Goal: Transaction & Acquisition: Purchase product/service

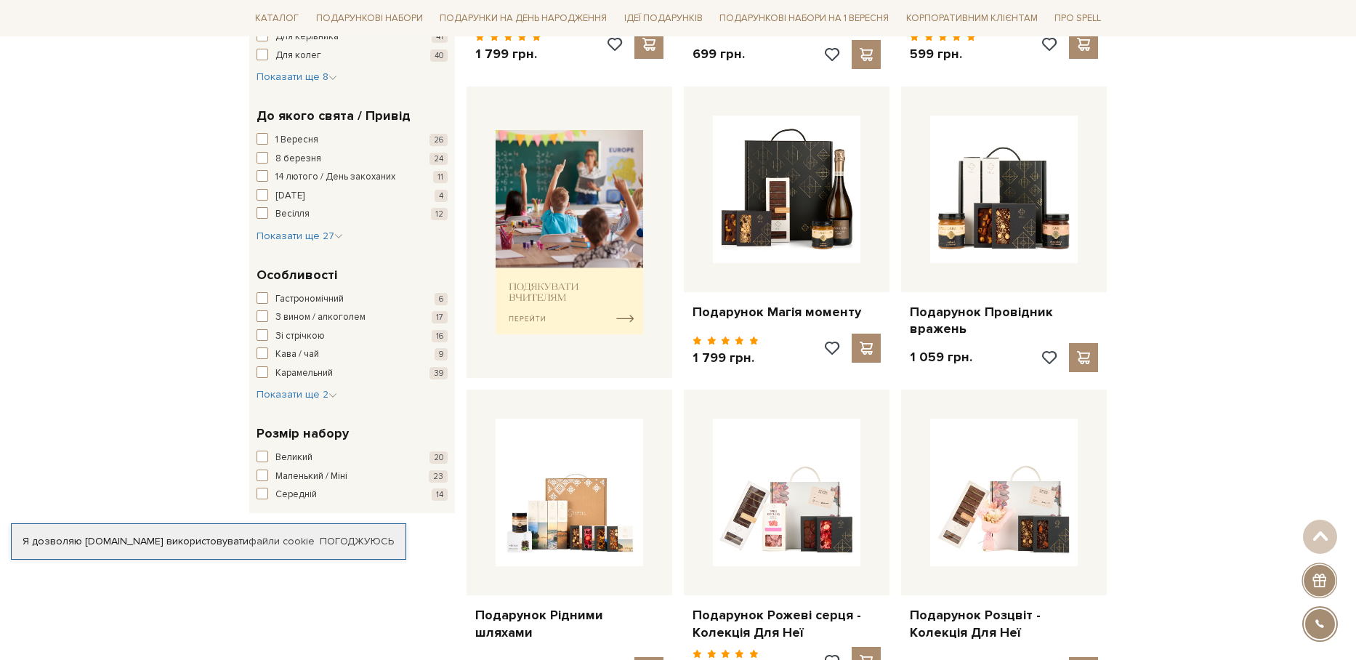
scroll to position [509, 0]
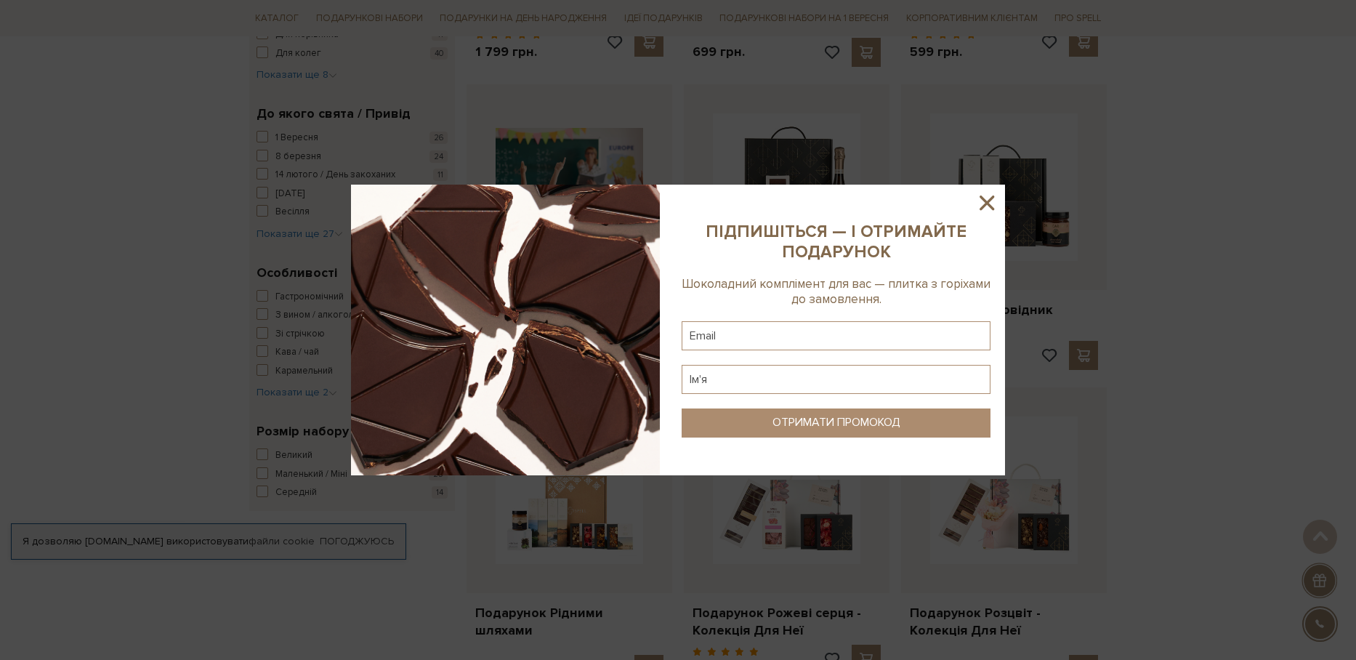
click at [985, 203] on icon at bounding box center [987, 202] width 25 height 25
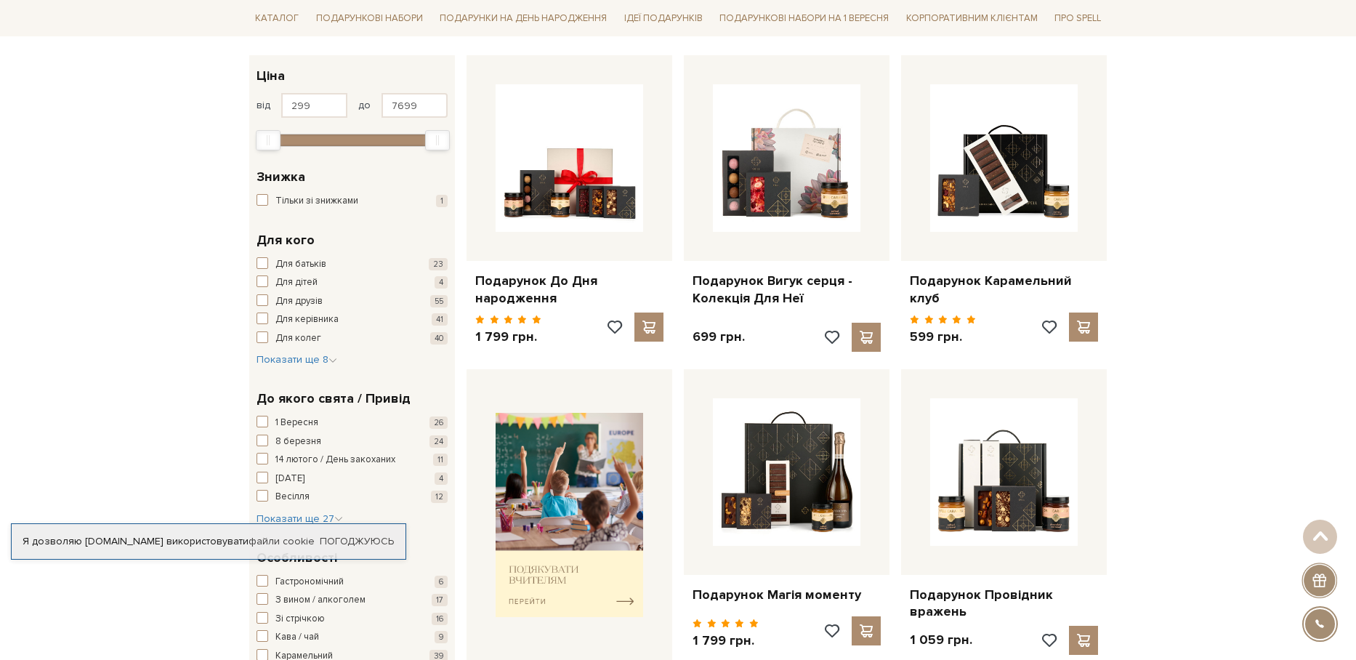
scroll to position [218, 0]
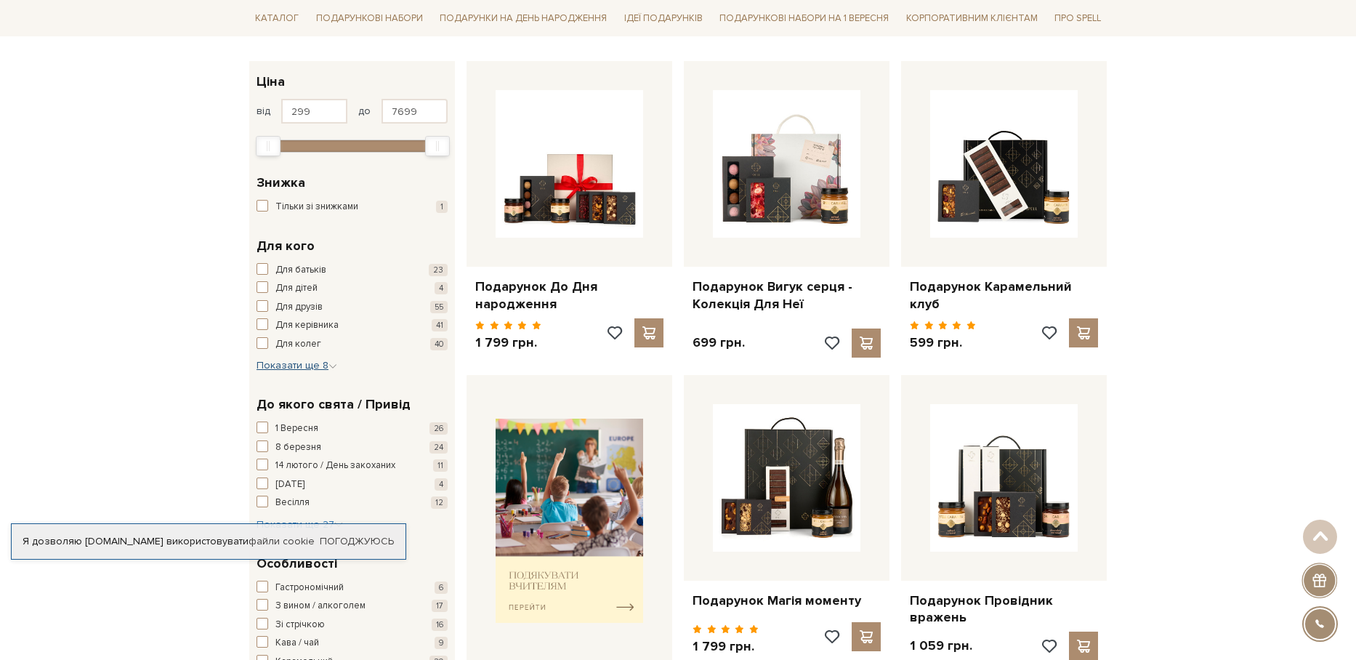
click at [314, 365] on span "Показати ще 8" at bounding box center [297, 365] width 81 height 12
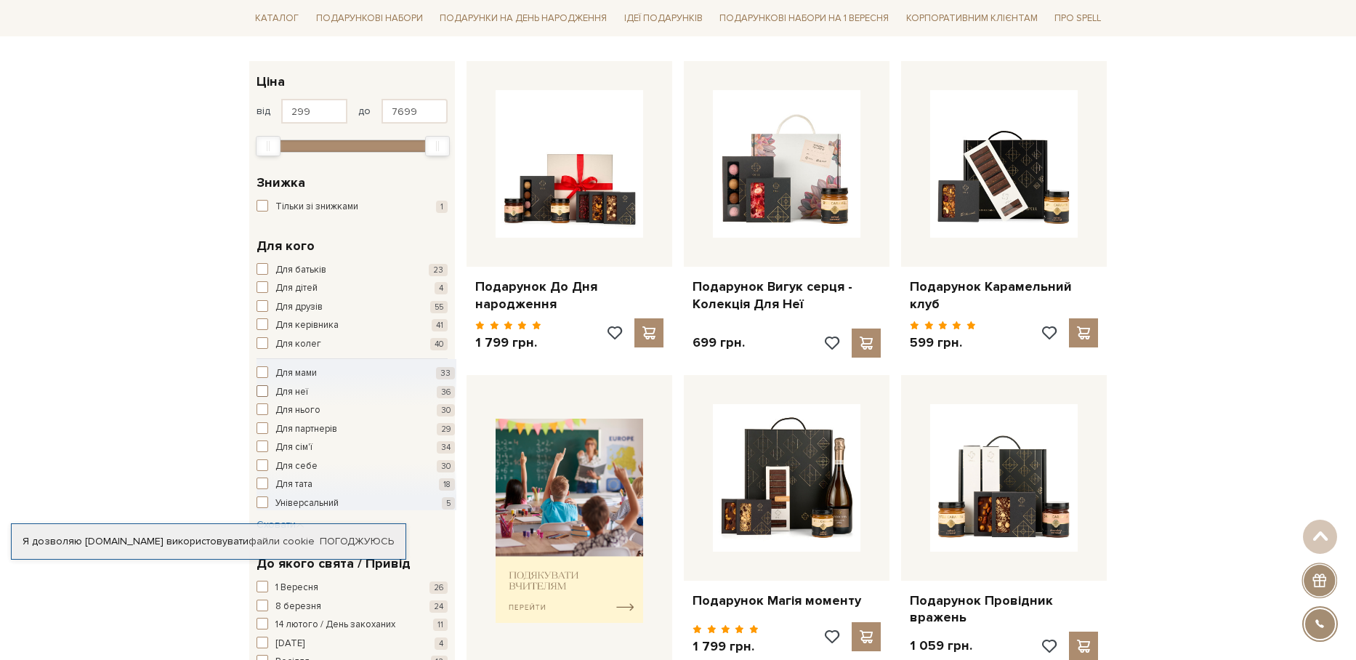
click at [285, 393] on span "Для неї" at bounding box center [291, 392] width 33 height 15
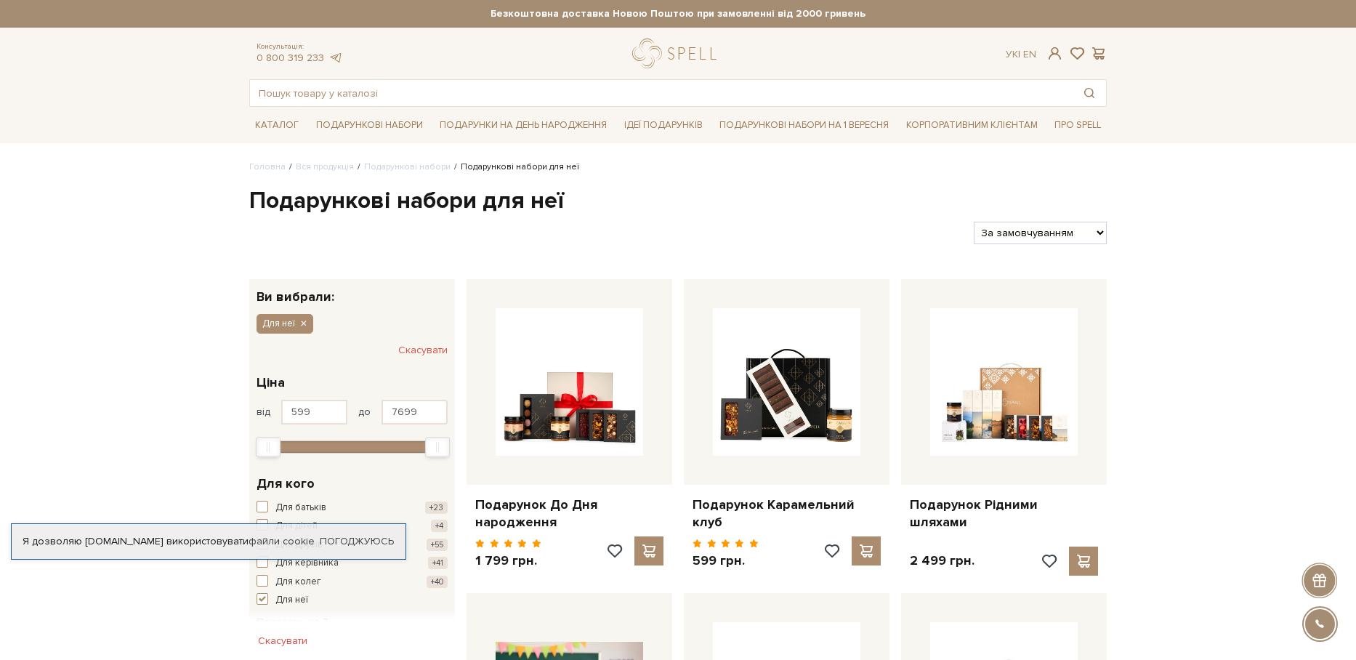
click at [1016, 234] on select "За замовчуванням За Ціною (зростання) За Ціною (зменшення) Новинки За популярні…" at bounding box center [1040, 233] width 133 height 23
select select "https://spellchocolate.com/our-productions/podarunkovi-box/dlja-neji?sort=p.pri…"
click at [974, 222] on select "За замовчуванням За Ціною (зростання) За Ціною (зменшення) Новинки За популярні…" at bounding box center [1040, 233] width 133 height 23
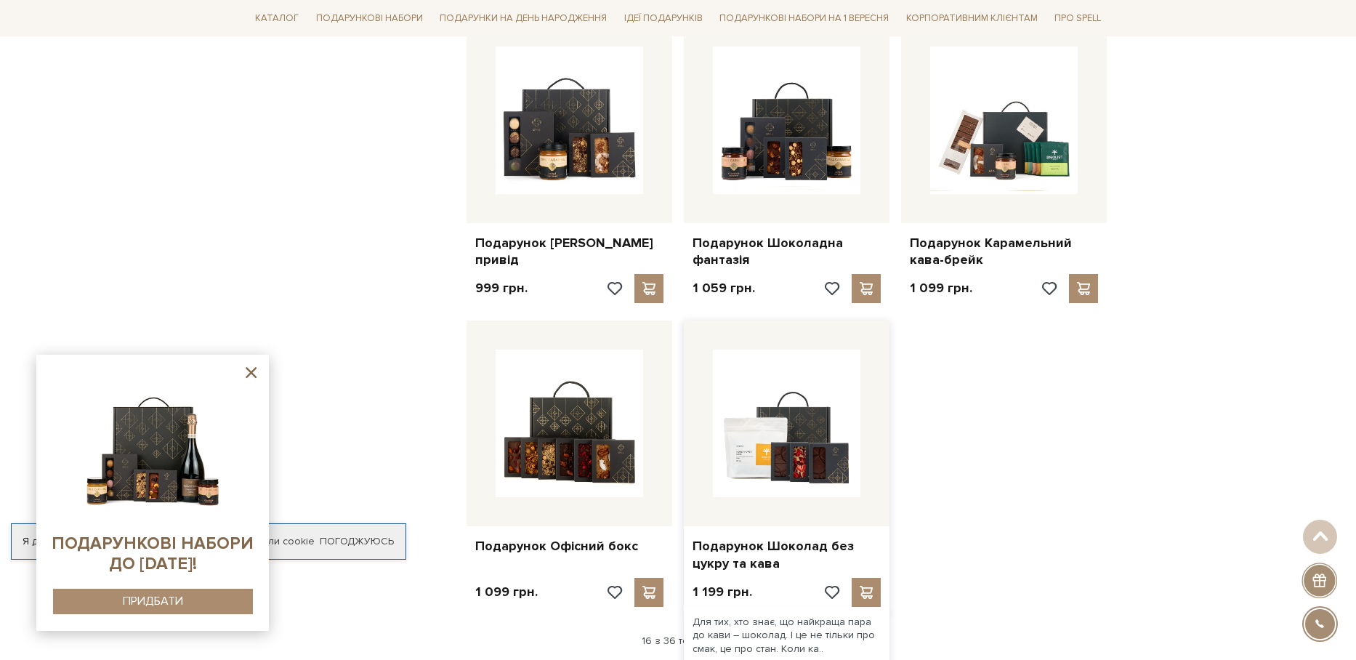
scroll to position [1467, 0]
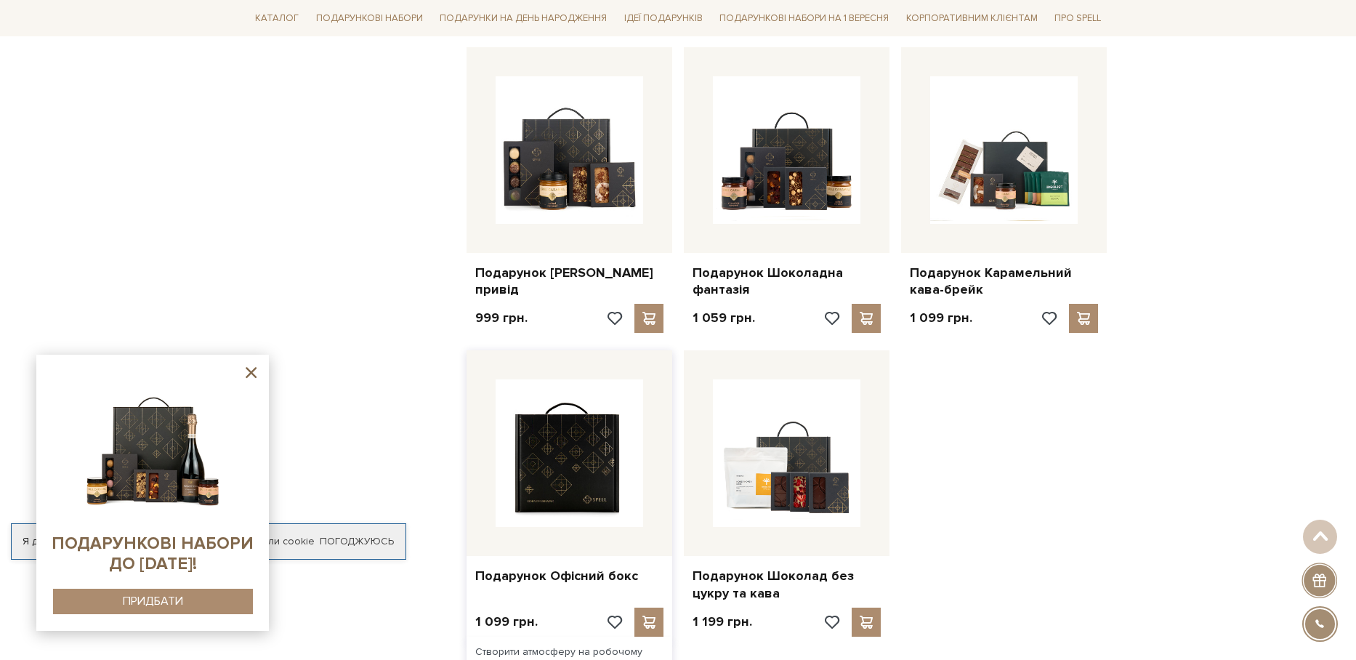
click at [611, 431] on img at bounding box center [570, 453] width 148 height 148
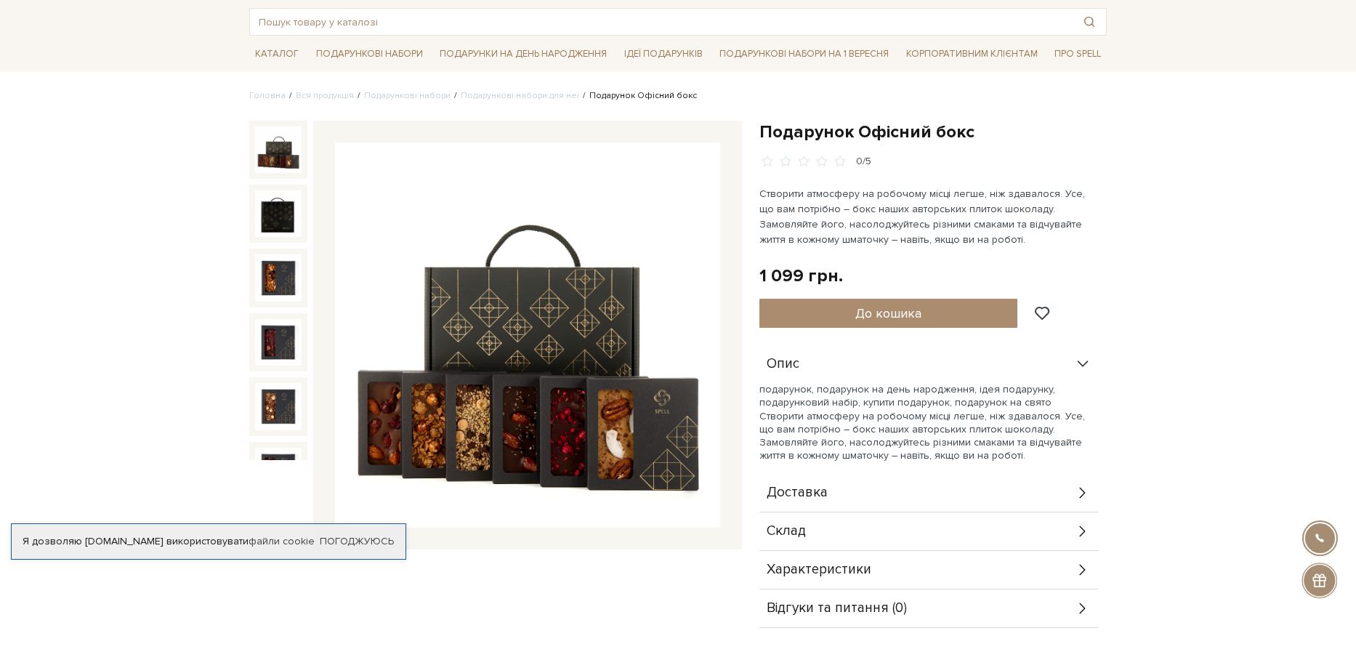
scroll to position [73, 0]
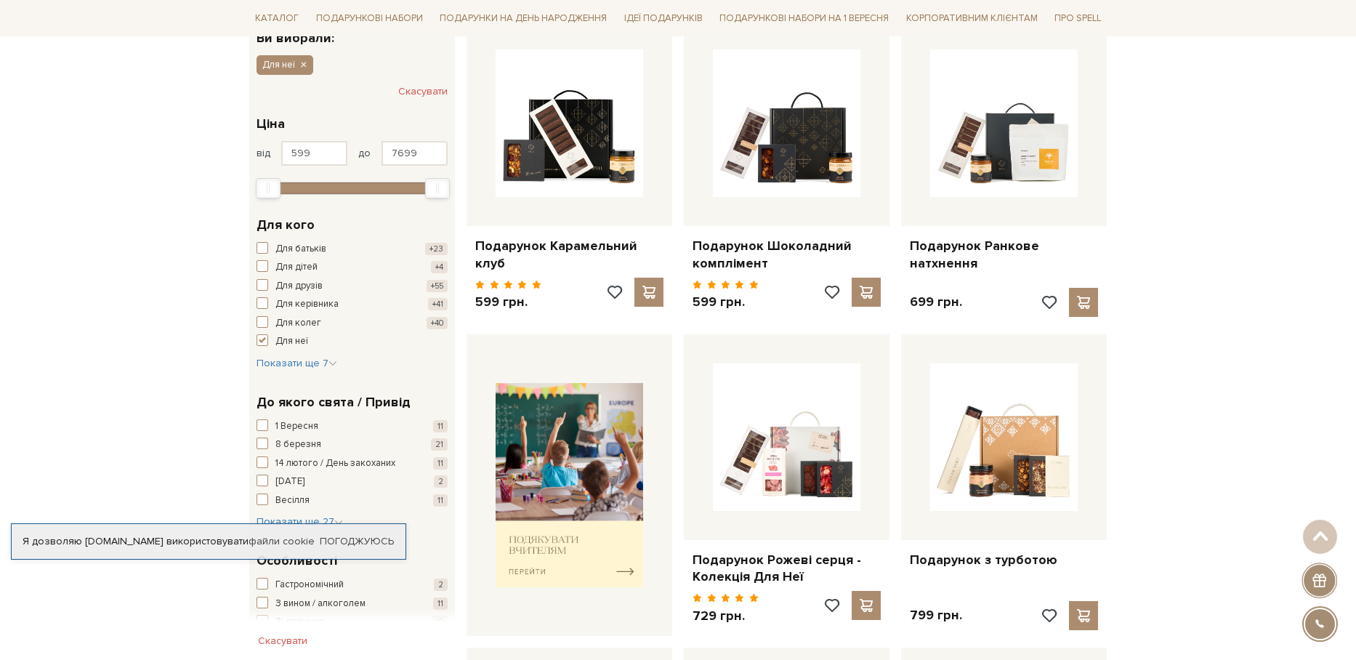
scroll to position [436, 0]
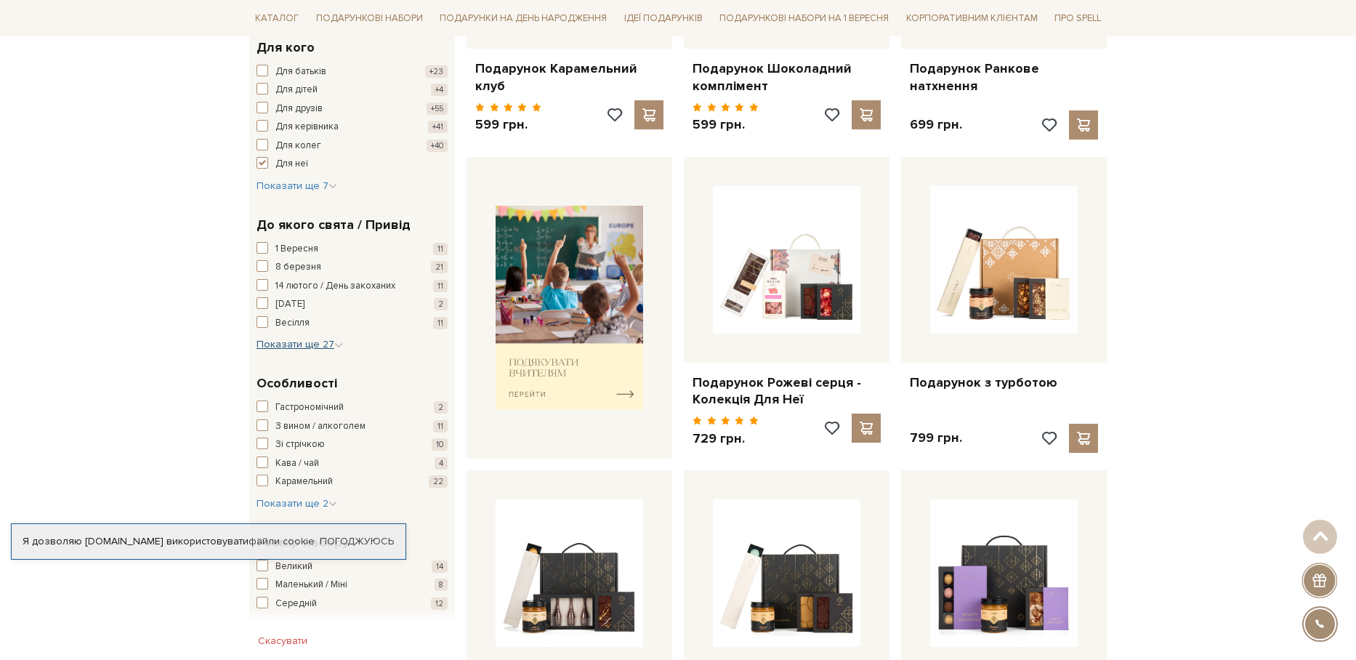
click at [303, 343] on span "Показати ще 27" at bounding box center [300, 344] width 87 height 12
click at [334, 442] on span "День народження" at bounding box center [314, 442] width 79 height 15
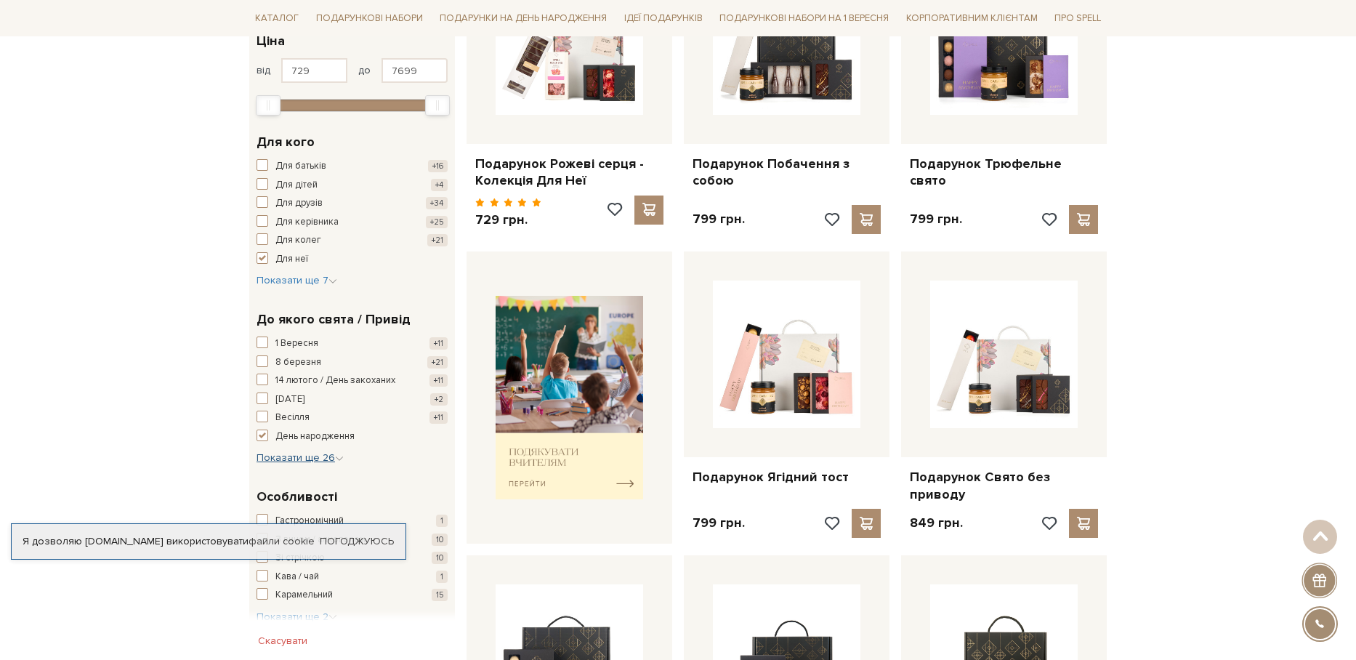
scroll to position [363, 0]
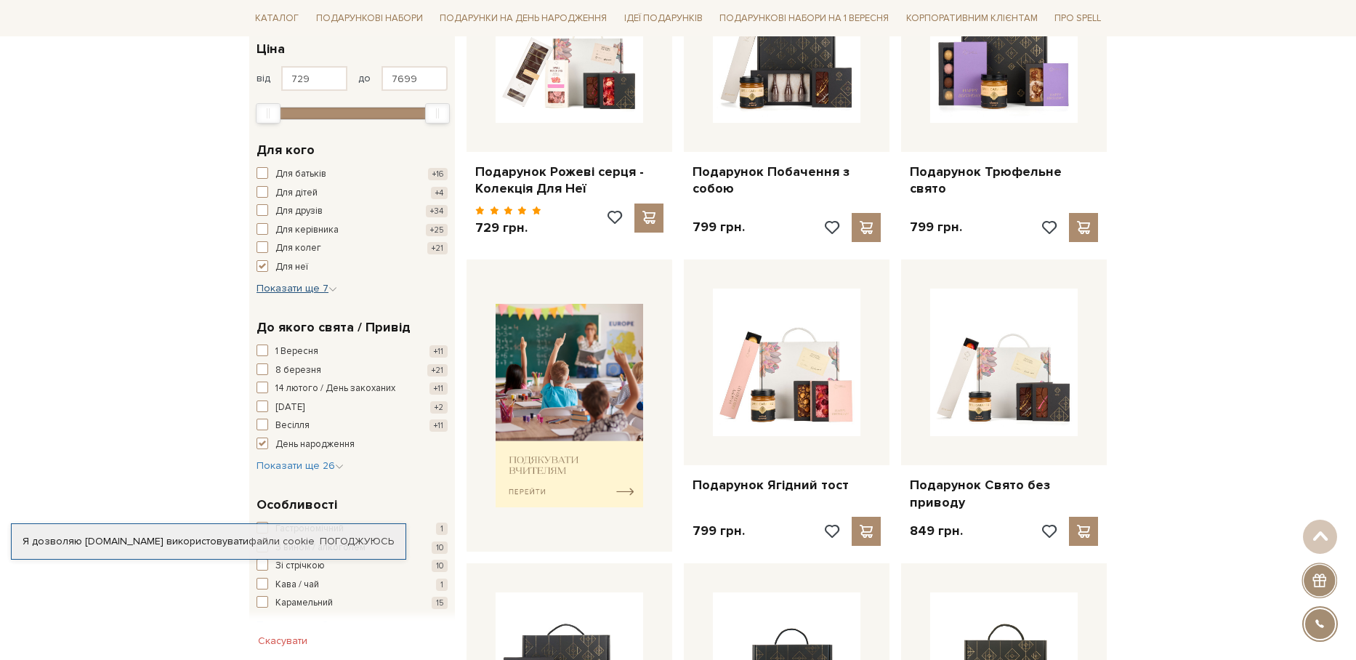
click at [313, 289] on span "Показати ще 7" at bounding box center [297, 288] width 81 height 12
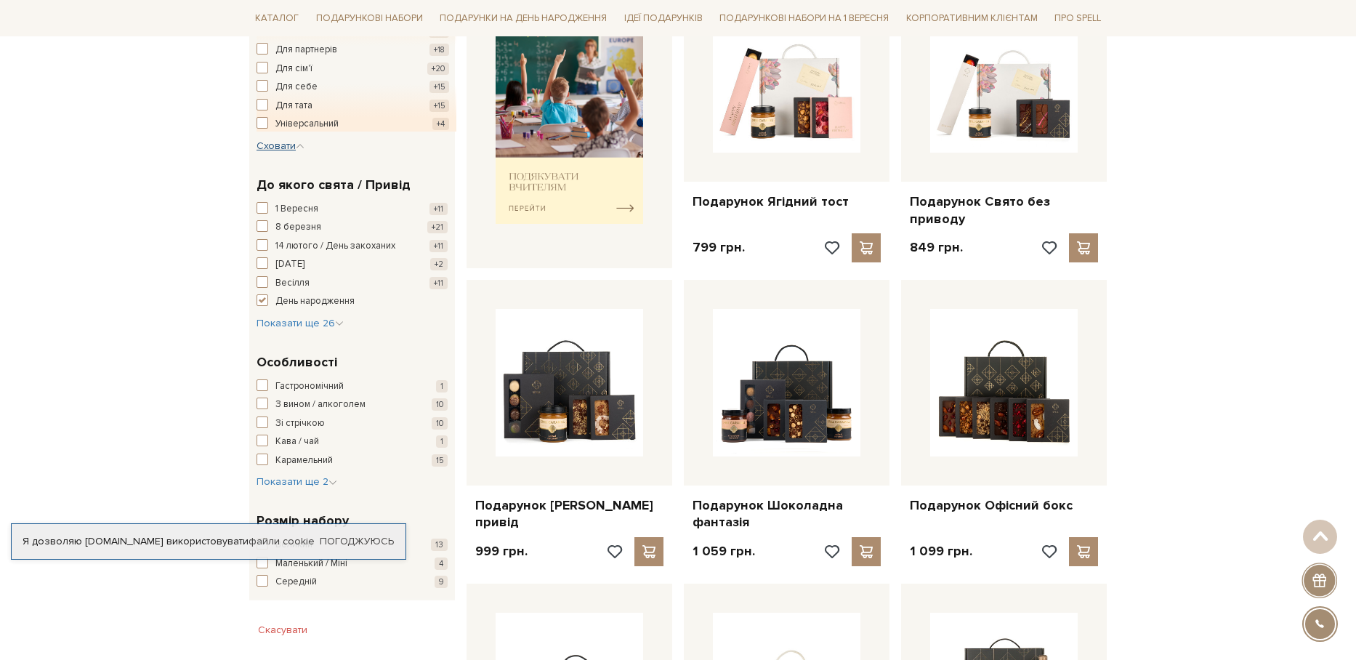
scroll to position [654, 0]
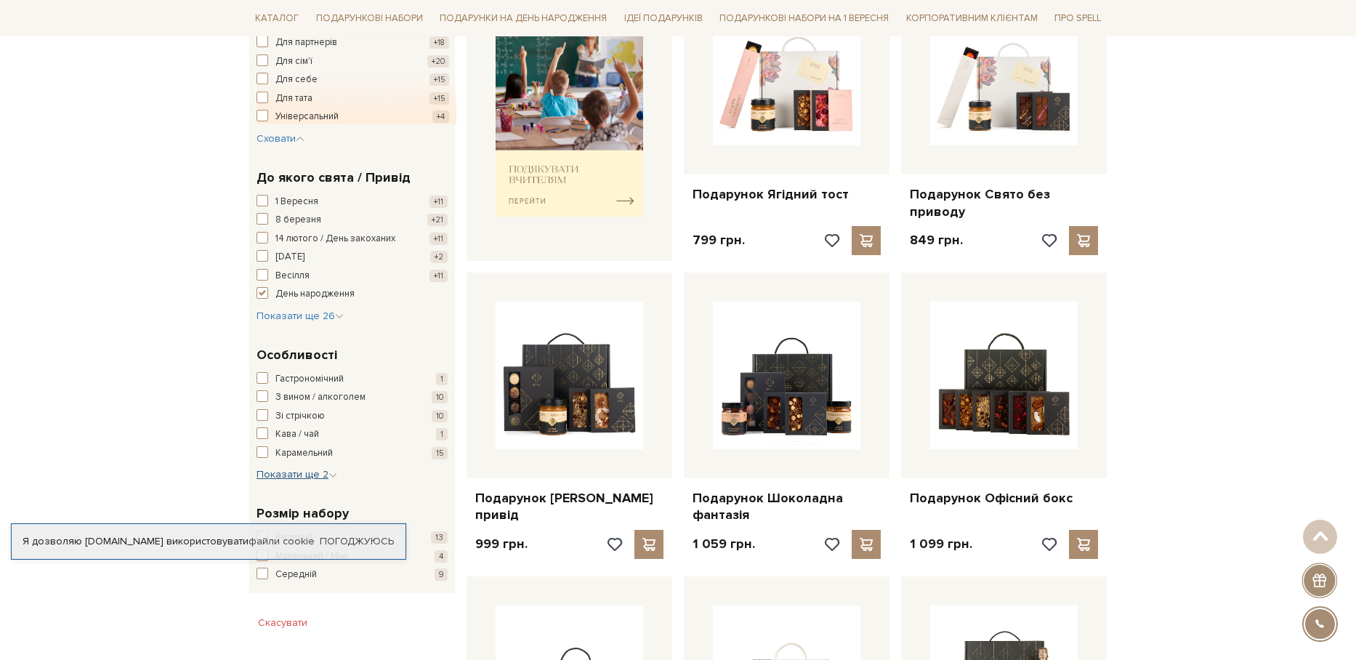
click at [288, 482] on button "Показати ще 2 Сховати" at bounding box center [297, 474] width 81 height 15
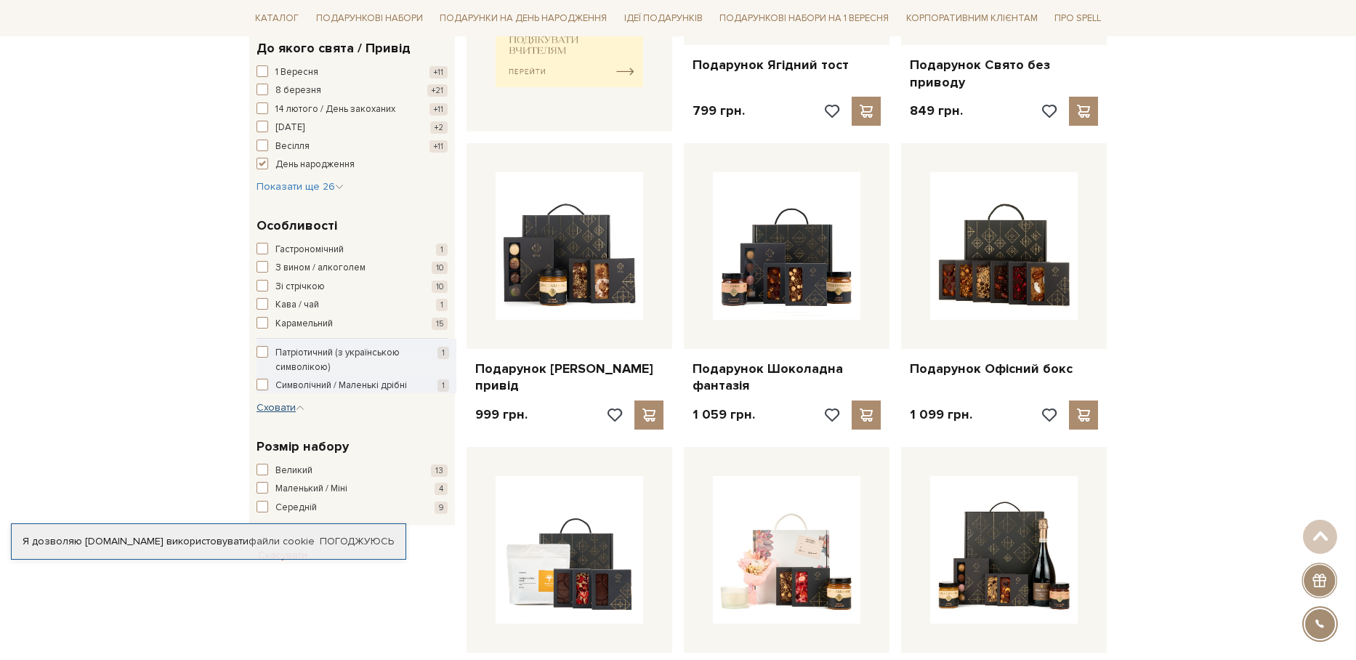
scroll to position [800, 0]
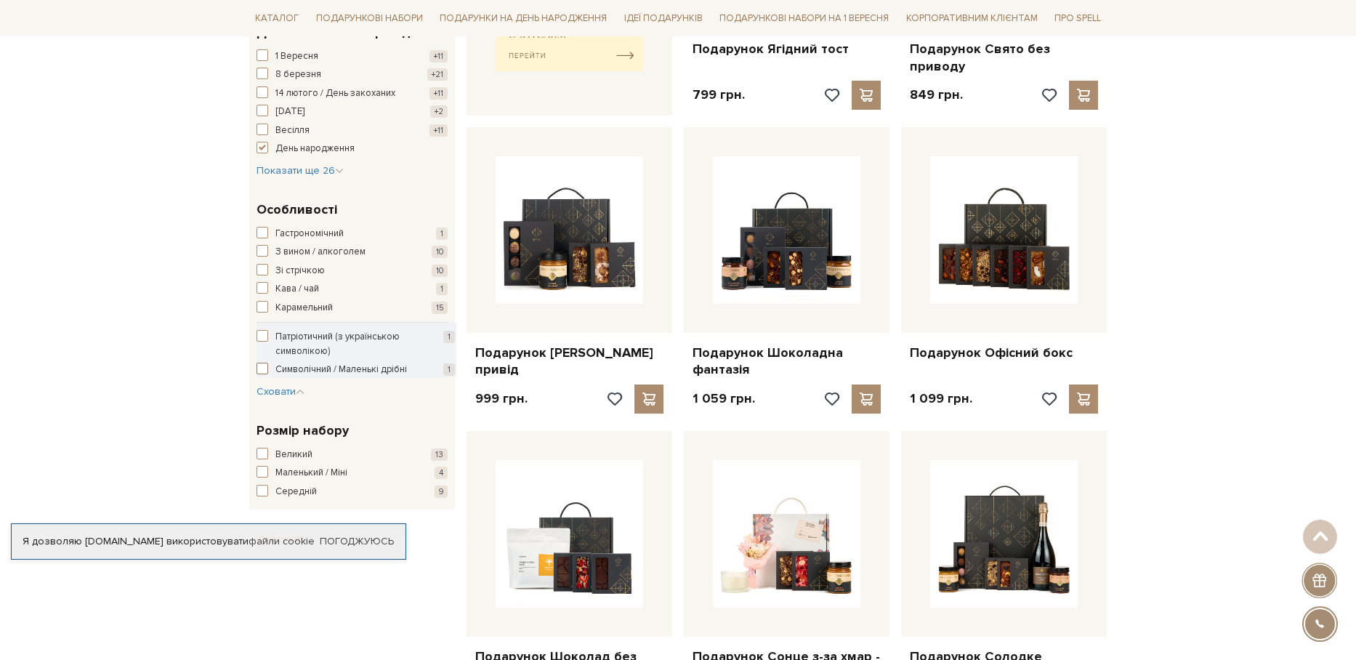
click at [266, 369] on span "button" at bounding box center [263, 369] width 12 height 12
